Goal: Complete application form

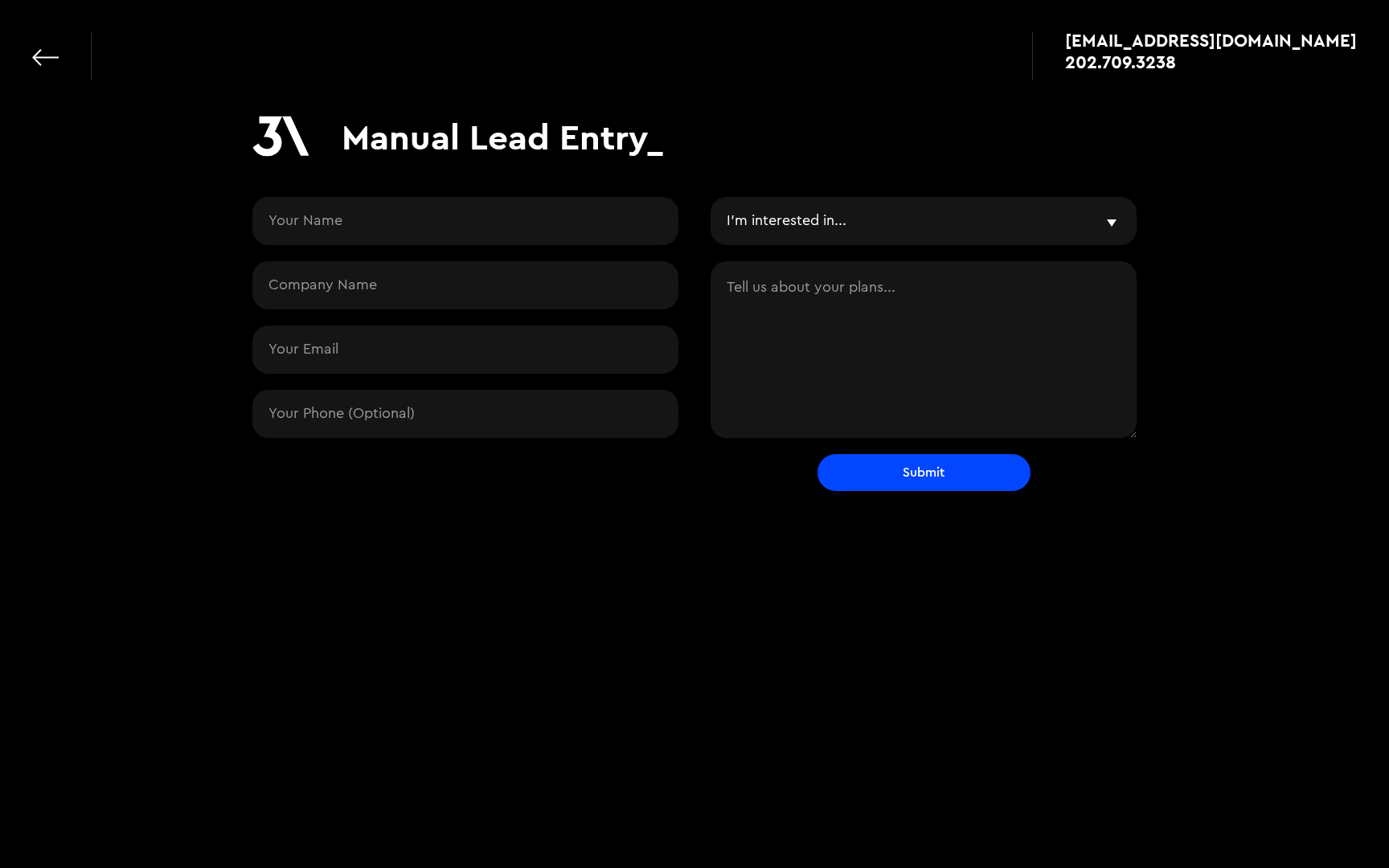
click at [436, 212] on input "Contact Request" at bounding box center [465, 221] width 426 height 48
click at [295, 355] on input "Contact Request" at bounding box center [465, 350] width 426 height 48
paste input "[EMAIL_ADDRESS][DOMAIN_NAME]"
click at [316, 349] on input "[EMAIL_ADDRESS][DOMAIN_NAME]" at bounding box center [465, 350] width 426 height 48
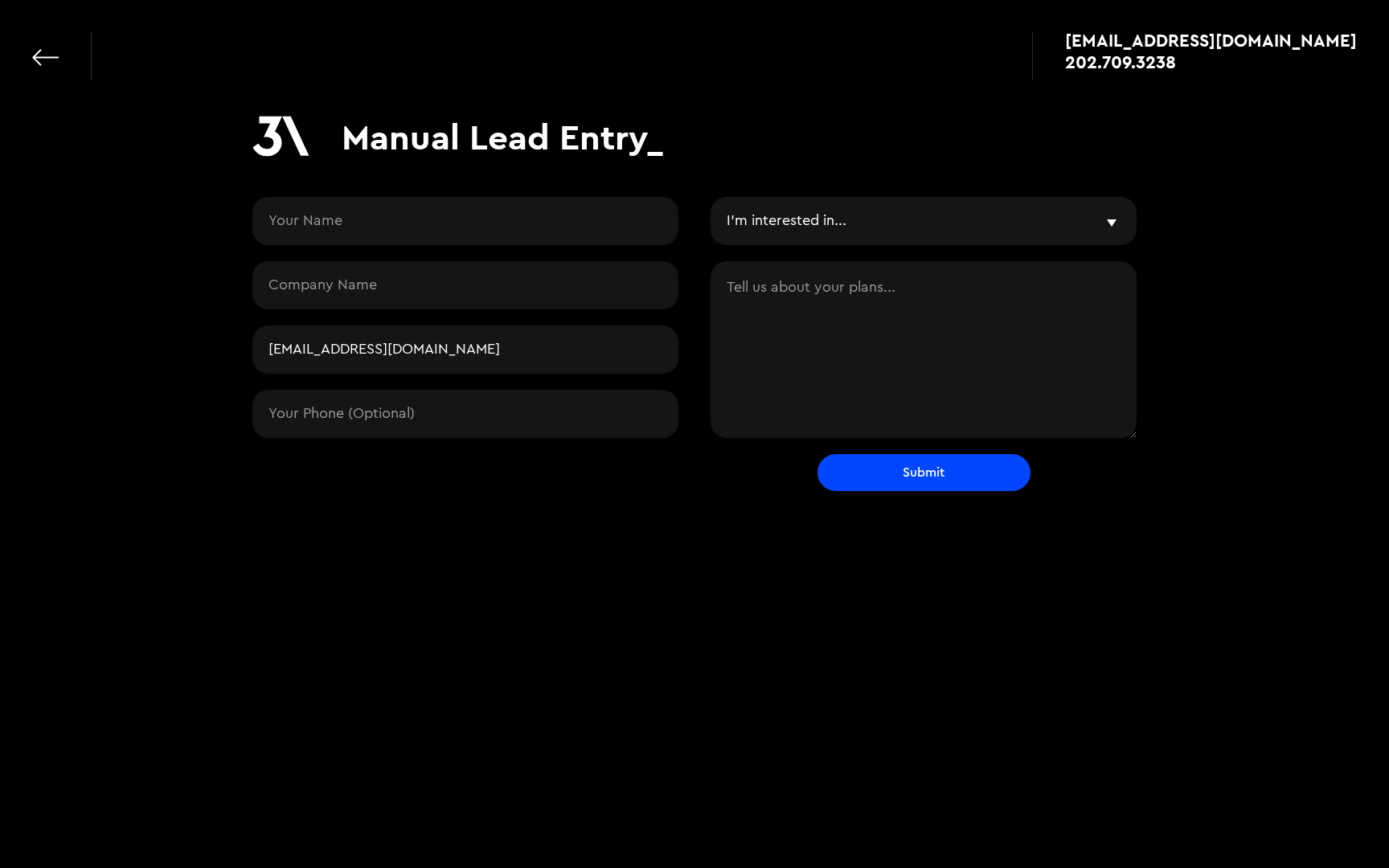
type input "[EMAIL_ADDRESS][DOMAIN_NAME]"
click at [318, 296] on input "Contact Request" at bounding box center [465, 285] width 426 height 48
paste input "kibo"
click at [276, 286] on input "kibo" at bounding box center [465, 285] width 426 height 48
type input "Kibo"
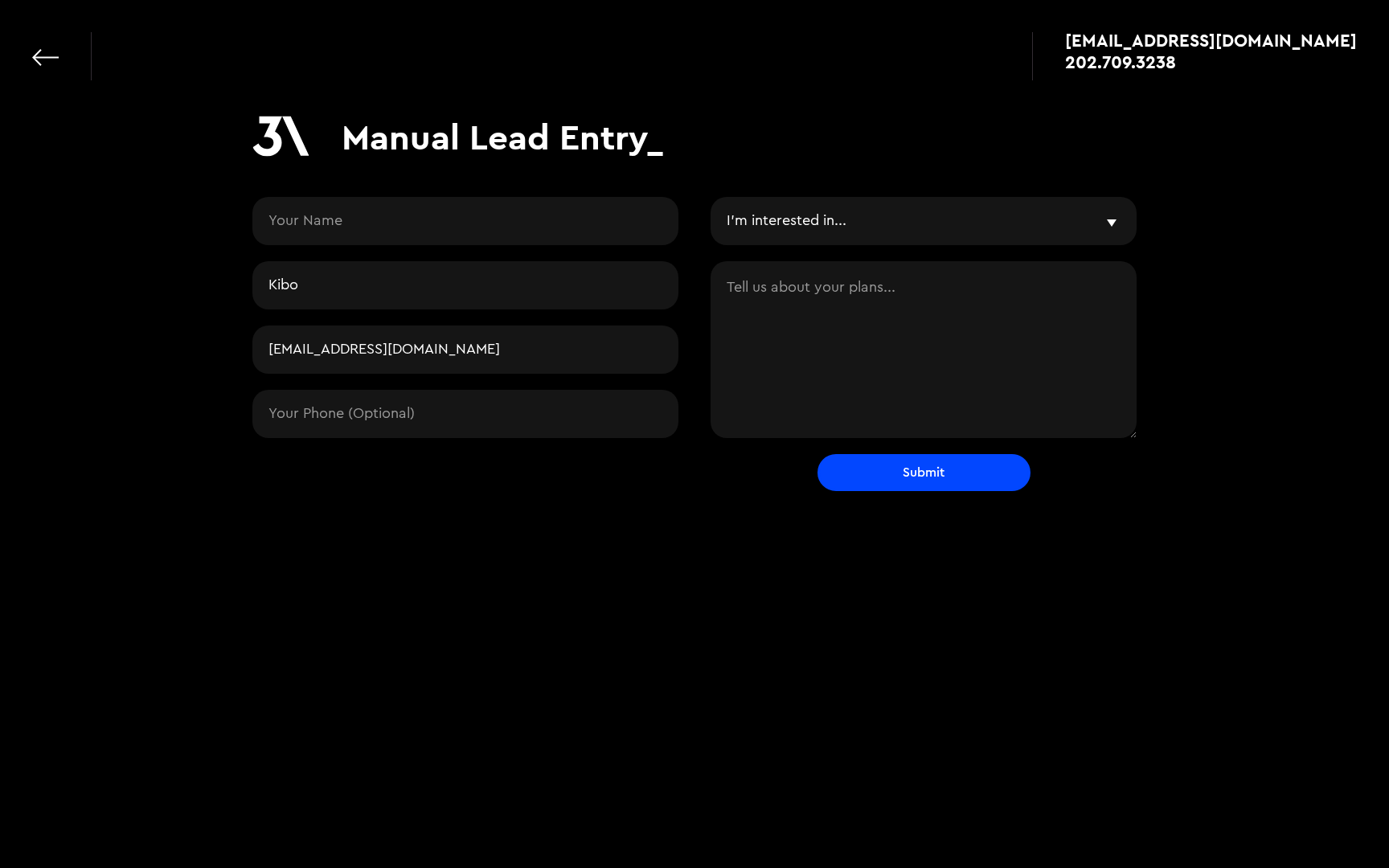
click at [440, 221] on input "Contact Request" at bounding box center [465, 221] width 426 height 48
paste input "[PERSON_NAME]"
type input "[PERSON_NAME]"
click at [884, 350] on textarea "Contact Request" at bounding box center [924, 349] width 426 height 177
paste textarea "interested in developing an app to help people when they get a [MEDICAL_DATA] d…"
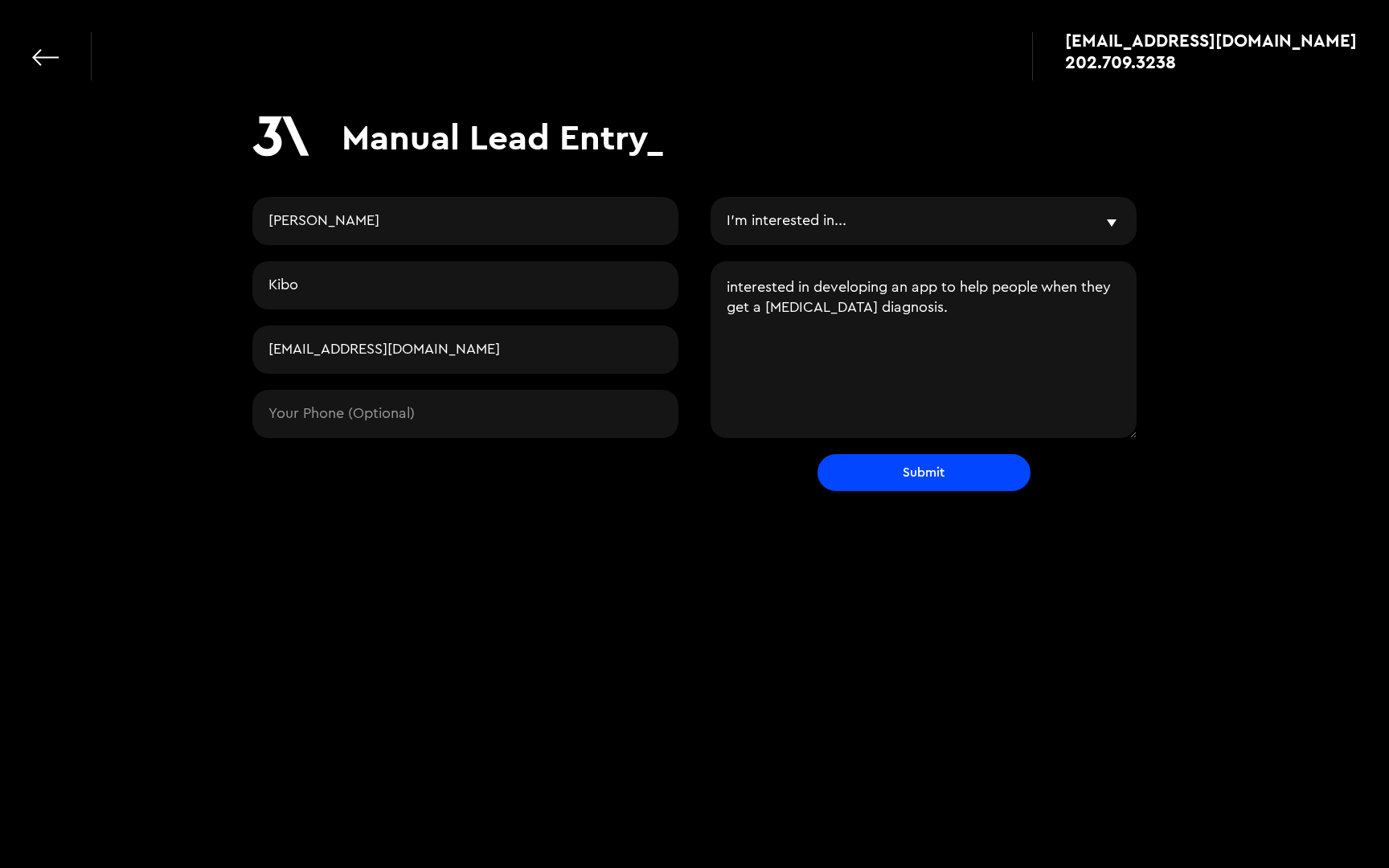
click at [735, 289] on textarea "interested in developing an app to help people when they get a [MEDICAL_DATA] d…" at bounding box center [924, 349] width 426 height 177
click at [914, 302] on textarea "Interested in developing an app to help people when they get a [MEDICAL_DATA] d…" at bounding box center [924, 349] width 426 height 177
click at [381, 340] on input "[EMAIL_ADDRESS][DOMAIN_NAME]" at bounding box center [465, 350] width 426 height 48
click at [268, 345] on input "[EMAIL_ADDRESS][DOMAIN_NAME]" at bounding box center [465, 350] width 426 height 48
click at [909, 310] on textarea "Interested in developing an app to help people when they get a [MEDICAL_DATA] d…" at bounding box center [924, 349] width 426 height 177
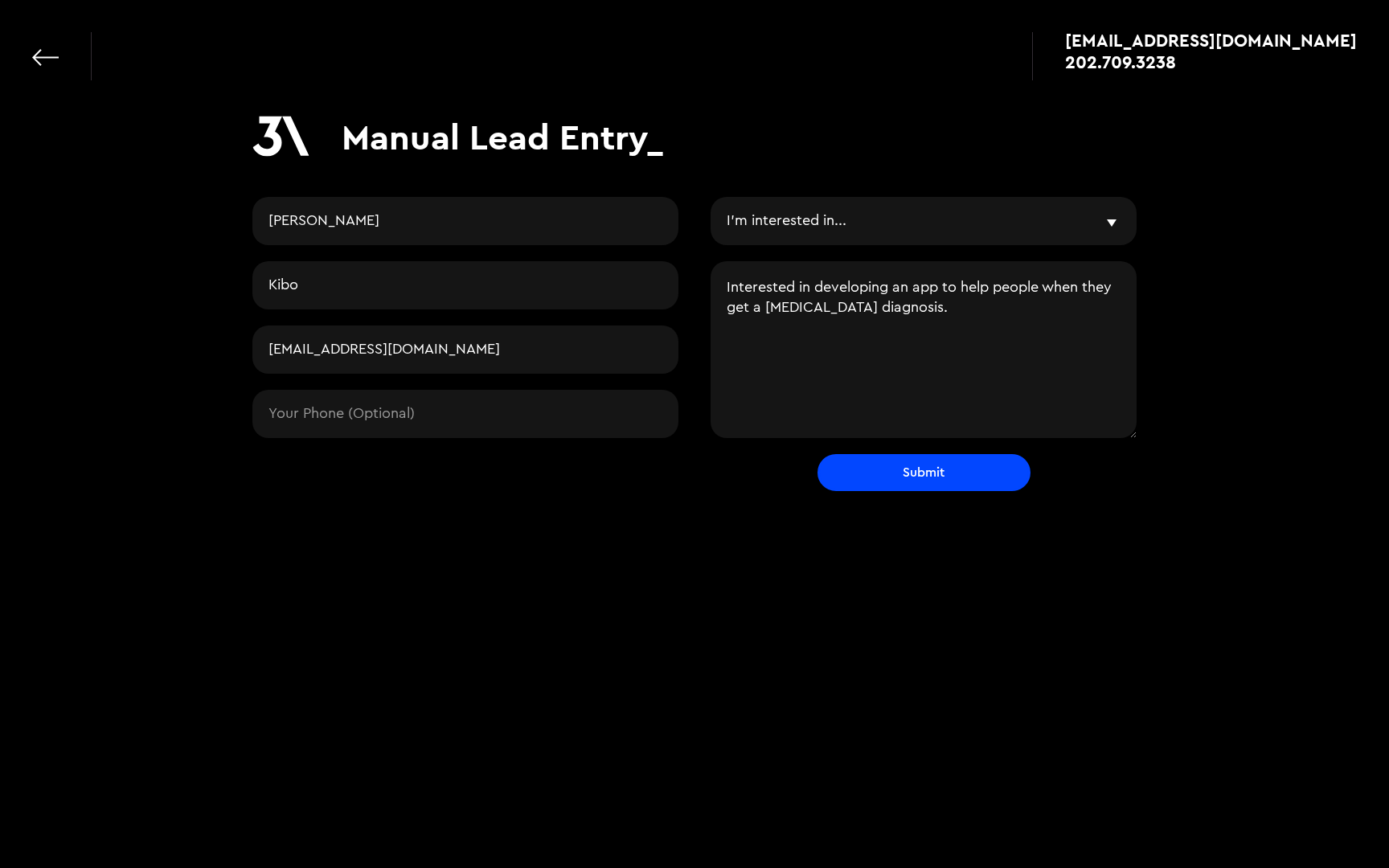
type textarea "Interested in developing an app to help people when they get a [MEDICAL_DATA] d…"
drag, startPoint x: 939, startPoint y: 469, endPoint x: 944, endPoint y: 347, distance: 122.1
click at [944, 347] on form "Will [PERSON_NAME] Kibo [EMAIL_ADDRESS][DOMAIN_NAME] I'm interested in... AI & …" at bounding box center [694, 344] width 884 height 294
click at [884, 226] on select "I'm interested in... AI & Product Workshop AI Prototyping AI Engineering Mobile…" at bounding box center [924, 221] width 426 height 48
select select "mobile"
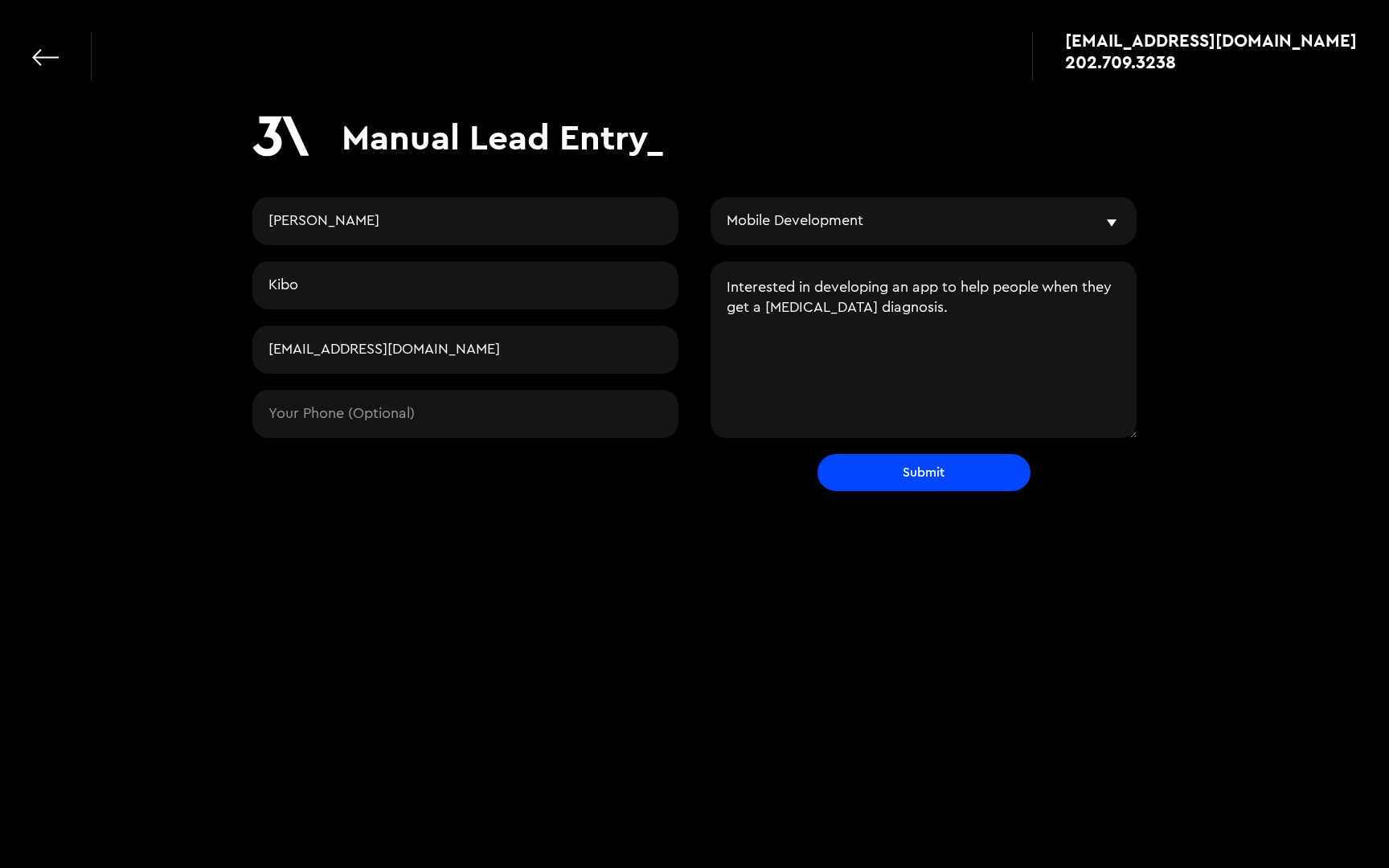
click at [834, 225] on select "I'm interested in... AI & Product Workshop AI Prototyping AI Engineering Mobile…" at bounding box center [924, 221] width 426 height 48
click at [896, 308] on textarea "Interested in developing an app to help people when they get a [MEDICAL_DATA] d…" at bounding box center [924, 349] width 426 height 177
click at [929, 472] on input "Submit" at bounding box center [924, 472] width 213 height 37
type input "Please wait..."
